Goal: Entertainment & Leisure: Browse casually

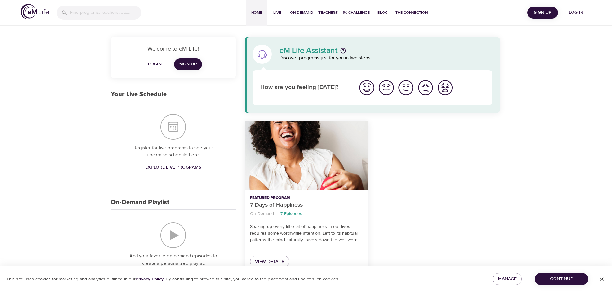
click at [40, 13] on img at bounding box center [35, 11] width 28 height 15
click at [256, 11] on span "Home" at bounding box center [256, 12] width 15 height 7
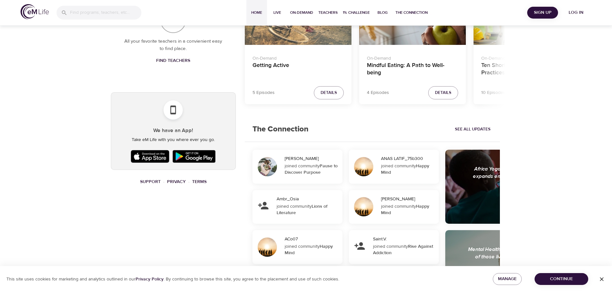
scroll to position [445, 0]
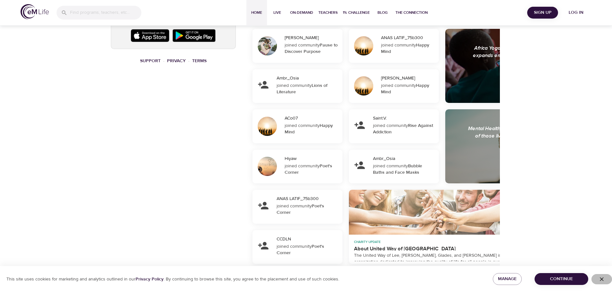
click at [603, 281] on icon "button" at bounding box center [601, 279] width 6 height 6
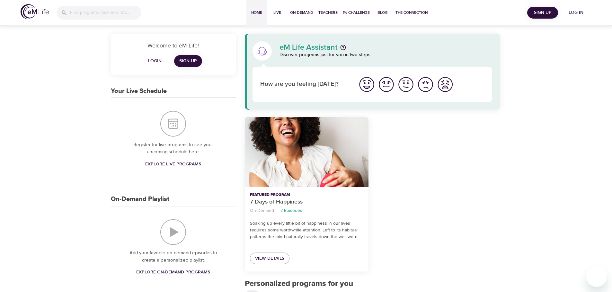
scroll to position [0, 0]
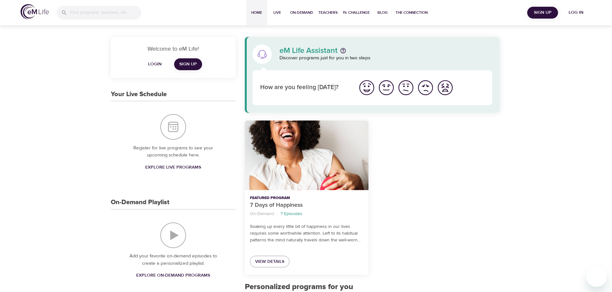
click at [40, 11] on img at bounding box center [35, 11] width 28 height 15
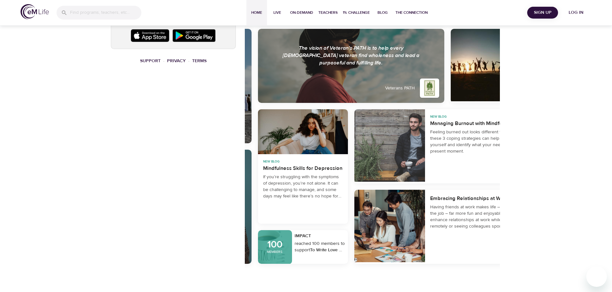
scroll to position [0, 590]
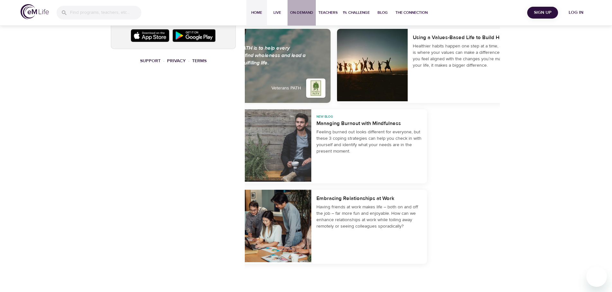
click at [298, 12] on span "On-Demand" at bounding box center [301, 12] width 23 height 7
select select "recent"
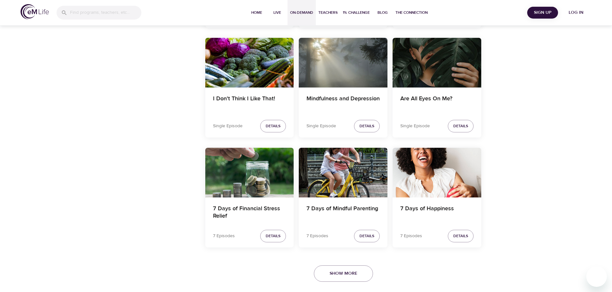
scroll to position [1083, 0]
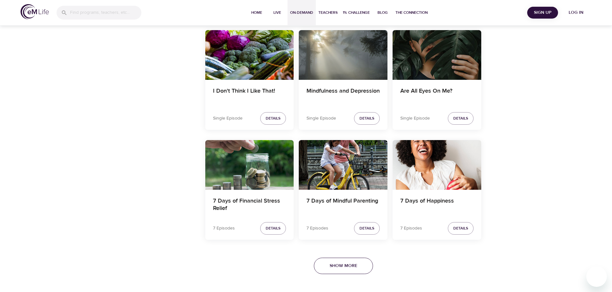
click at [335, 268] on span "Show More" at bounding box center [343, 266] width 28 height 8
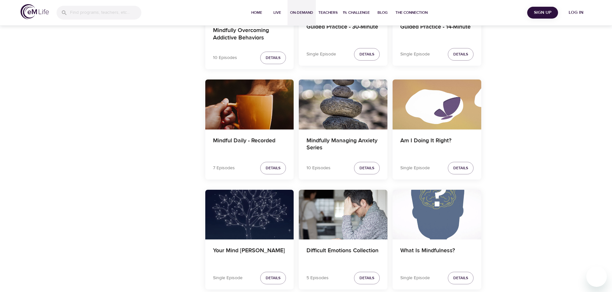
scroll to position [6752, 0]
